Goal: Information Seeking & Learning: Learn about a topic

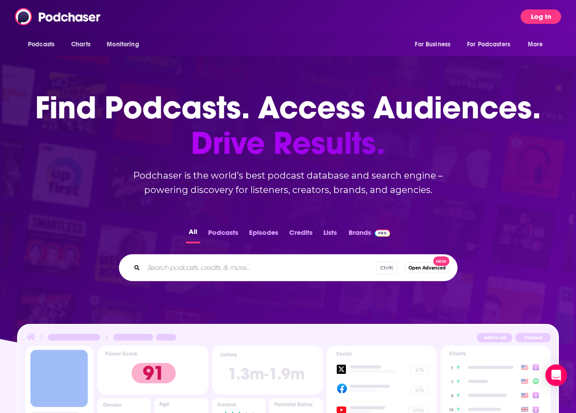
click at [541, 14] on button "Log In" at bounding box center [541, 16] width 41 height 14
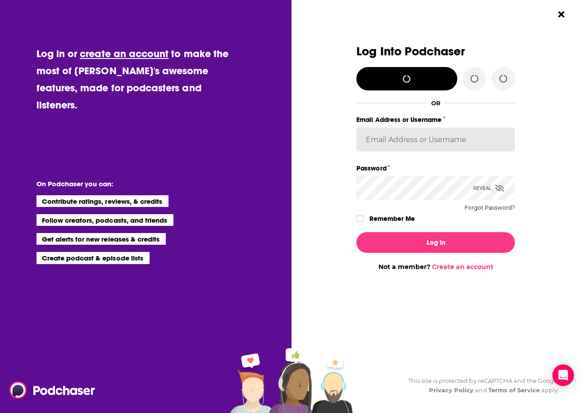
type input "[PERSON_NAME][EMAIL_ADDRESS][PERSON_NAME][DOMAIN_NAME]"
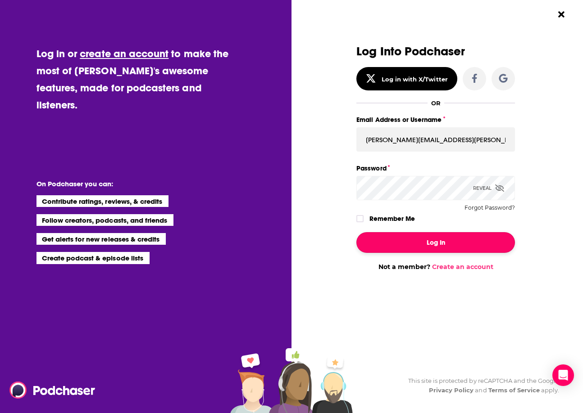
click at [427, 239] on button "Log In" at bounding box center [435, 242] width 159 height 21
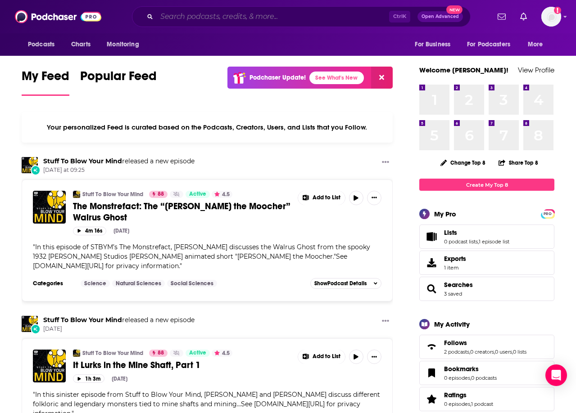
click at [212, 14] on input "Search podcasts, credits, & more..." at bounding box center [273, 16] width 232 height 14
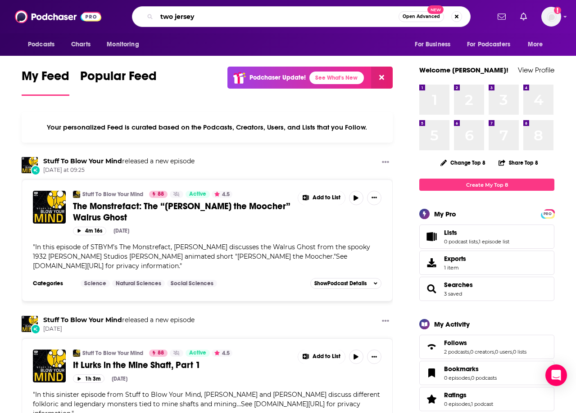
type input "two jersey"
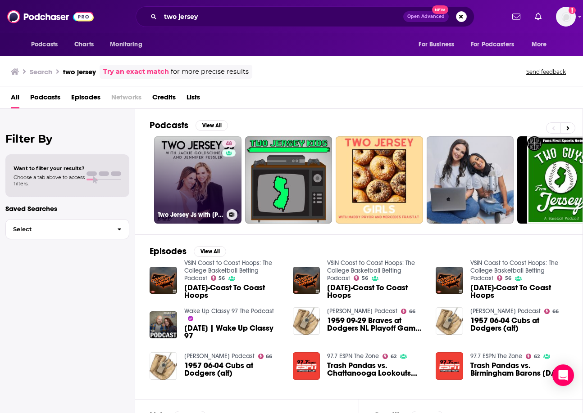
click at [186, 169] on link "48 Two Jersey Js with [PERSON_NAME] and [PERSON_NAME]" at bounding box center [197, 179] width 87 height 87
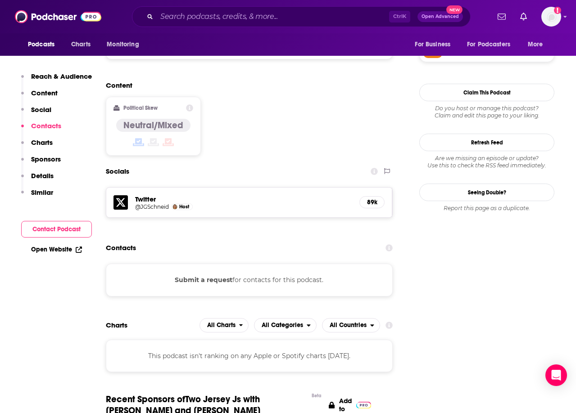
scroll to position [721, 0]
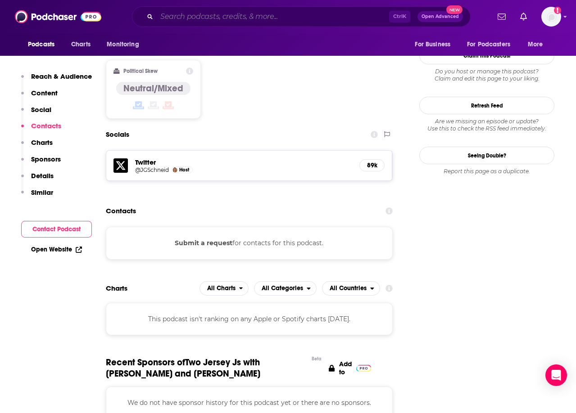
click at [196, 18] on input "Search podcasts, credits, & more..." at bounding box center [273, 16] width 232 height 14
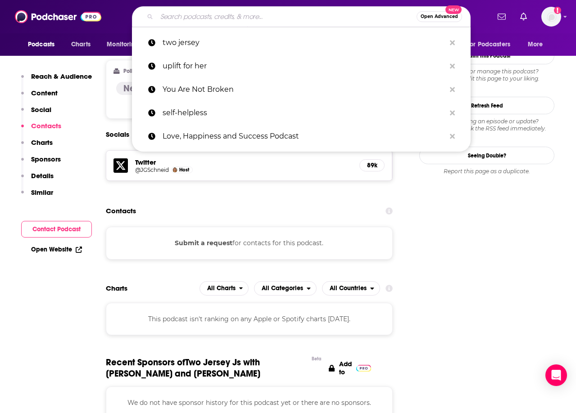
paste input "Evolving Wellness Podcast with [PERSON_NAME] Wellness, The"
type input "Evolving Wellness Podcast with [PERSON_NAME] Wellness, The"
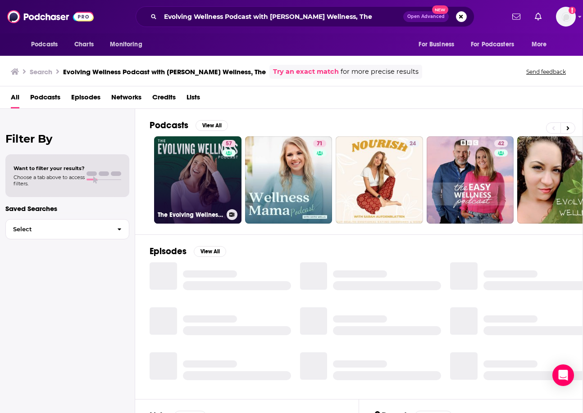
click at [201, 201] on link "57 The Evolving Wellness Podcast with [PERSON_NAME] Wellness" at bounding box center [197, 179] width 87 height 87
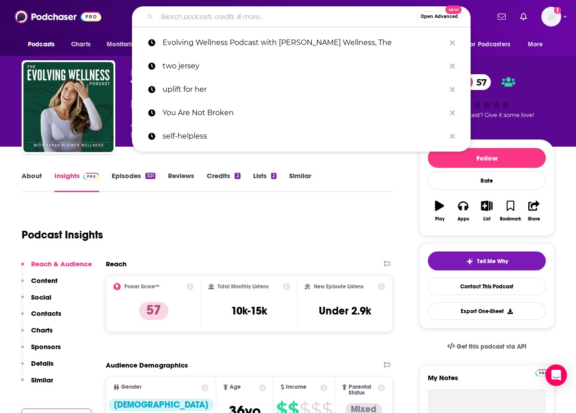
click at [204, 14] on input "Search podcasts, credits, & more..." at bounding box center [287, 16] width 260 height 14
paste input "Help for Hashimotos"
type input "Help for Hashimotos"
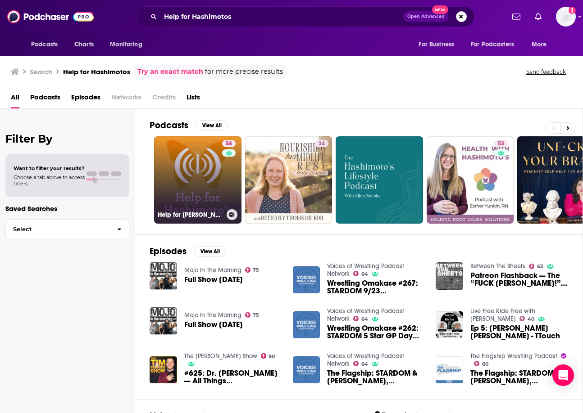
click at [189, 182] on link "56 Help for [PERSON_NAME] podcast" at bounding box center [197, 179] width 87 height 87
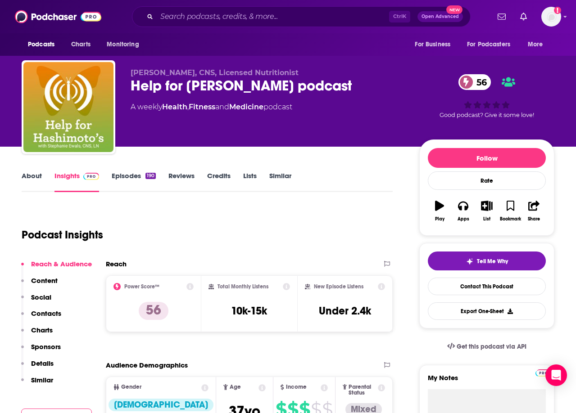
click at [333, 9] on div "Ctrl K Open Advanced New" at bounding box center [301, 16] width 339 height 21
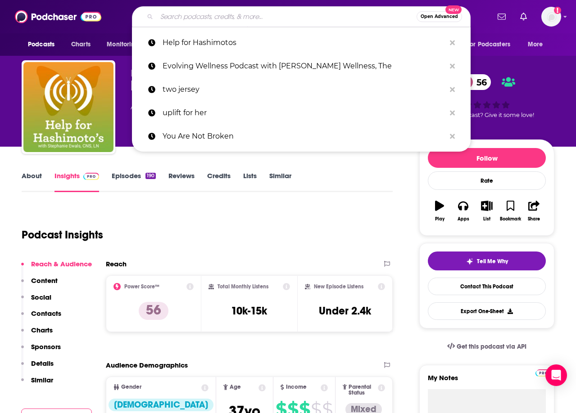
click at [322, 18] on input "Search podcasts, credits, & more..." at bounding box center [287, 16] width 260 height 14
paste input "Chasing Life Podcast (CNN)"
type input "Chasing Life Podcast (CNN)"
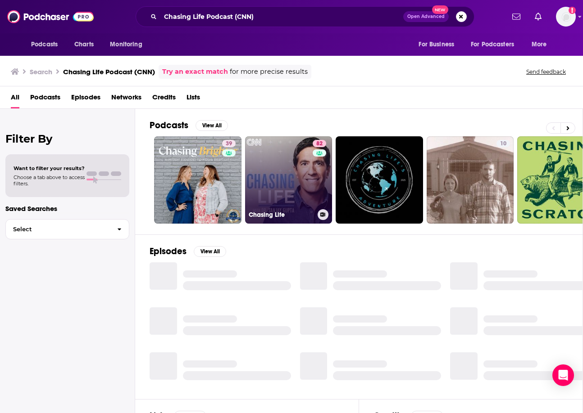
click at [269, 177] on link "82 Chasing Life" at bounding box center [288, 179] width 87 height 87
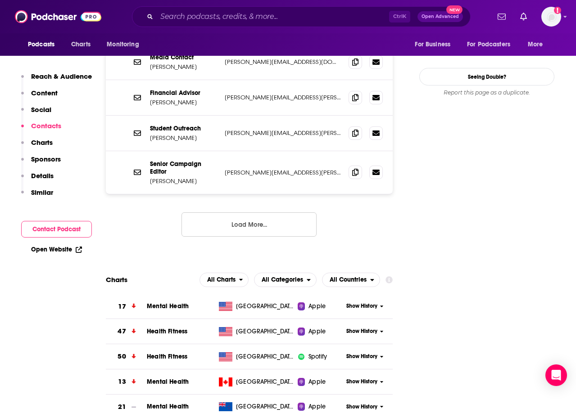
scroll to position [721, 0]
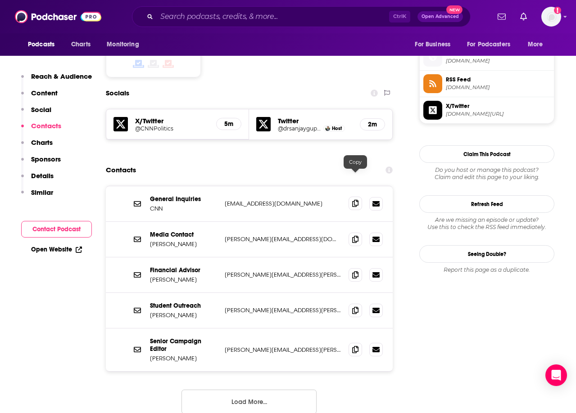
click at [349, 197] on span at bounding box center [356, 204] width 14 height 14
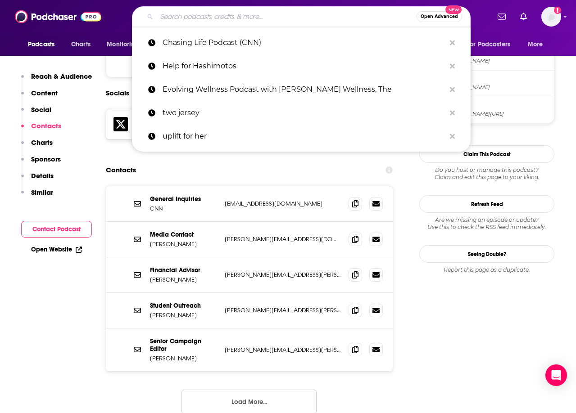
click at [207, 16] on input "Search podcasts, credits, & more..." at bounding box center [287, 16] width 260 height 14
paste input "For the Healthy Hoes"
type input "For the Healthy Hoes"
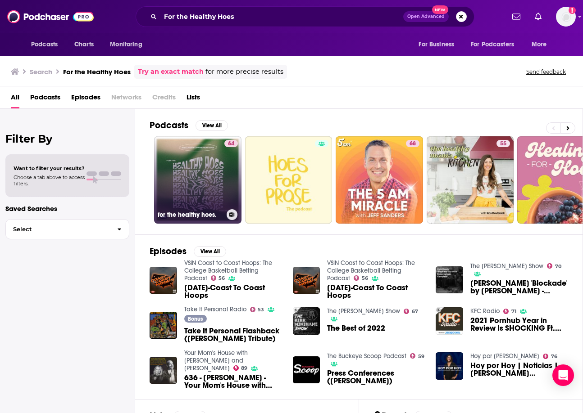
click at [196, 191] on link "64 for the healthy hoes." at bounding box center [197, 179] width 87 height 87
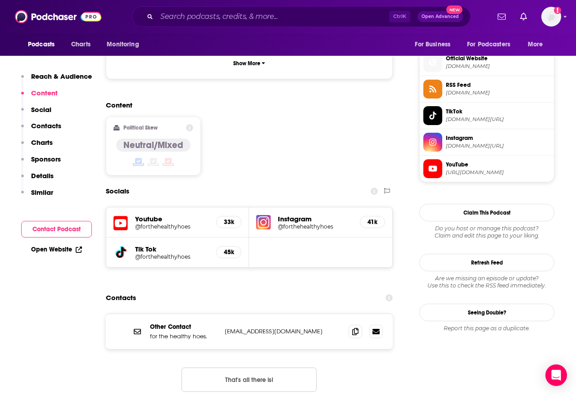
scroll to position [766, 0]
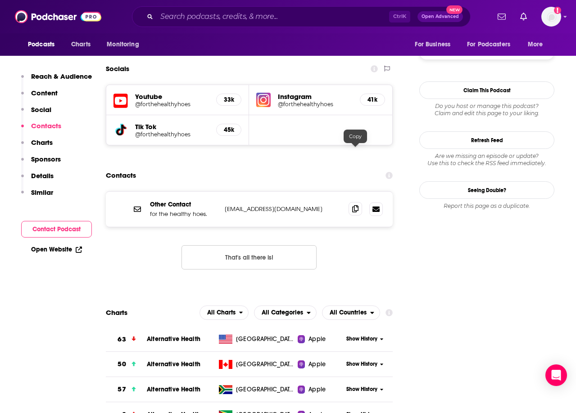
click at [352, 205] on icon at bounding box center [355, 208] width 6 height 7
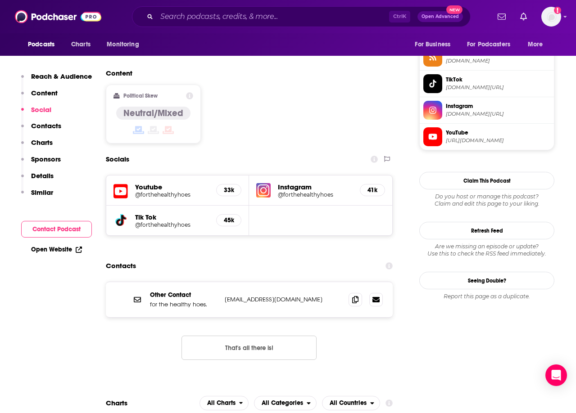
scroll to position [676, 0]
click at [226, 186] on h5 "33k" at bounding box center [229, 190] width 10 height 8
click at [167, 191] on h5 "@forthehealthyhoes" at bounding box center [172, 194] width 74 height 7
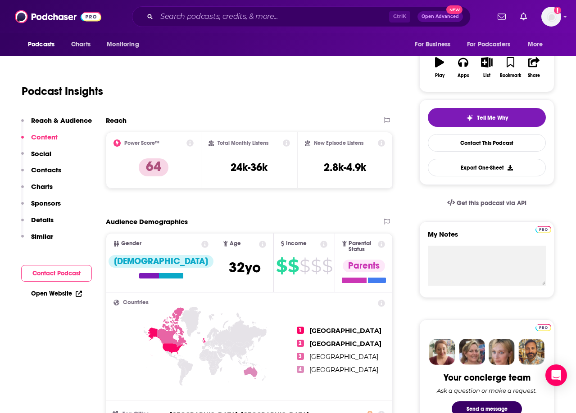
scroll to position [0, 0]
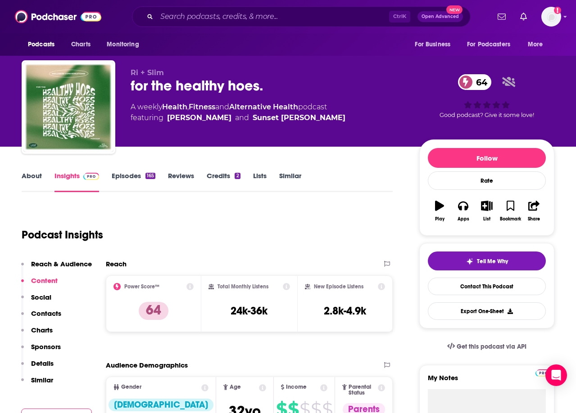
click at [28, 176] on link "About" at bounding box center [32, 182] width 20 height 21
